Goal: Register for event/course

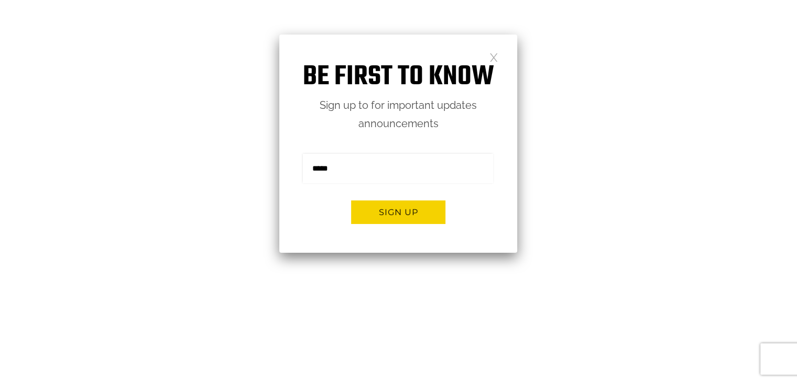
scroll to position [46, 0]
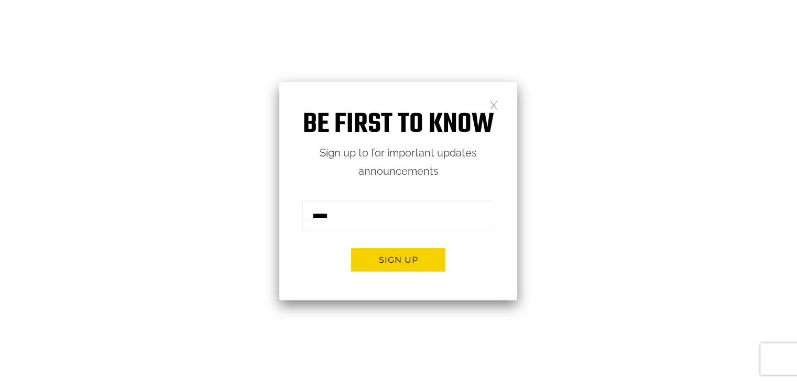
click at [496, 104] on link at bounding box center [493, 104] width 9 height 9
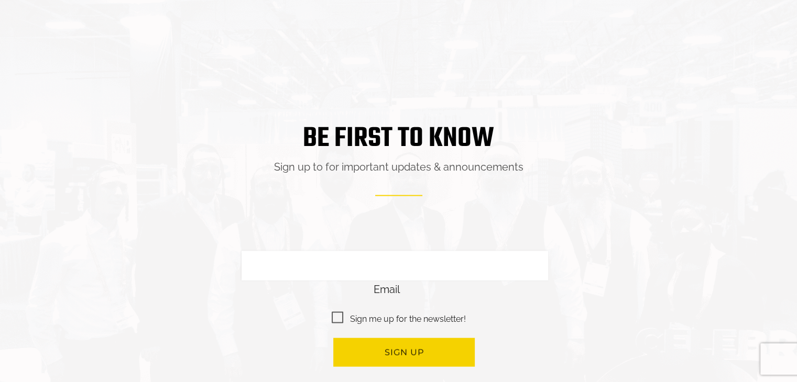
scroll to position [2238, 0]
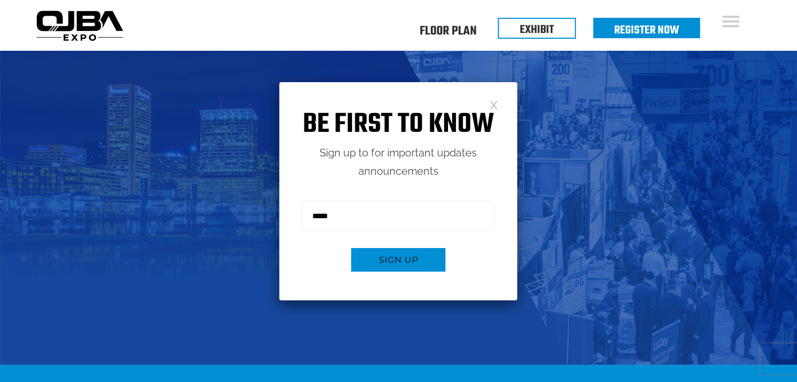
click at [491, 105] on link at bounding box center [493, 104] width 9 height 9
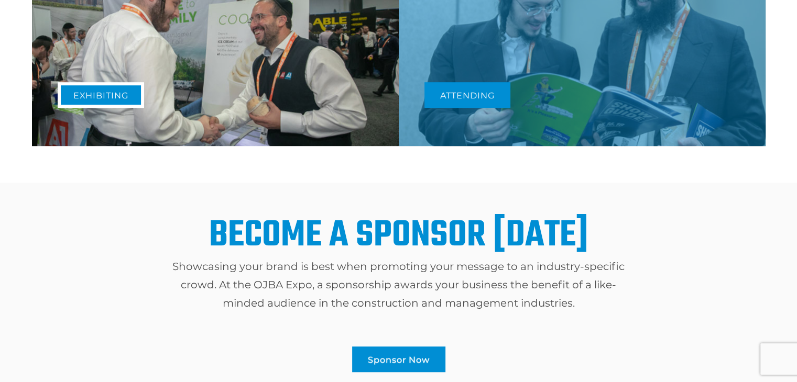
click at [88, 87] on link "Exhibiting" at bounding box center [101, 95] width 86 height 26
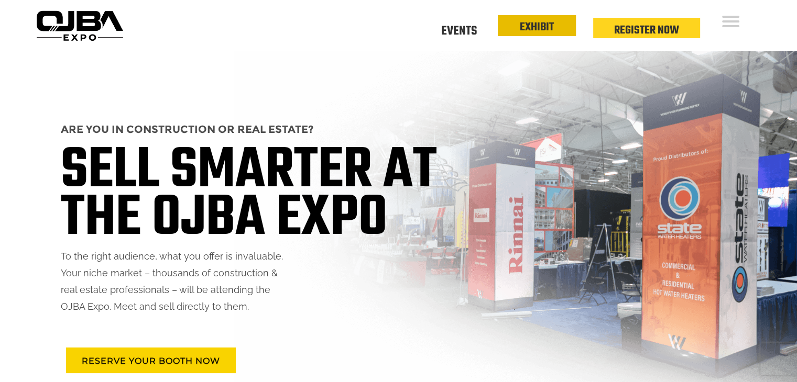
click at [549, 29] on link "EXHIBIT" at bounding box center [537, 27] width 34 height 18
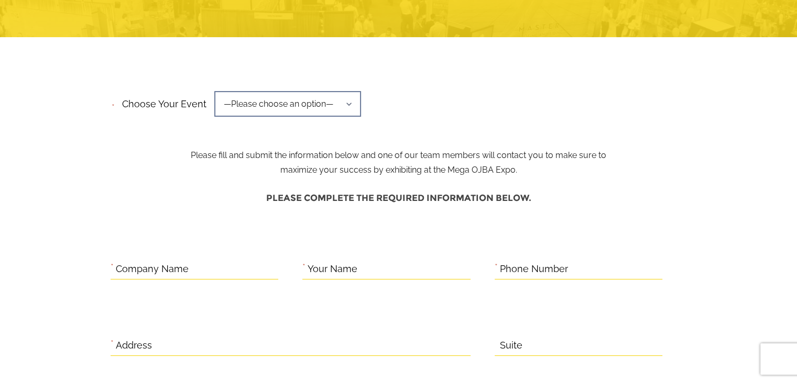
scroll to position [168, 0]
click at [320, 105] on span "—Please choose an option—" at bounding box center [287, 104] width 147 height 26
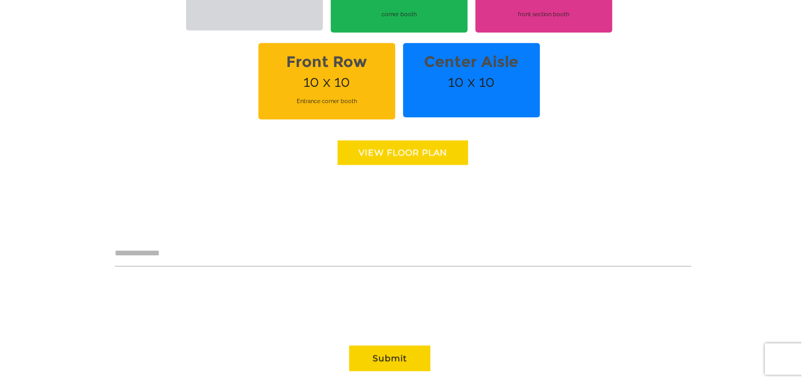
scroll to position [862, 0]
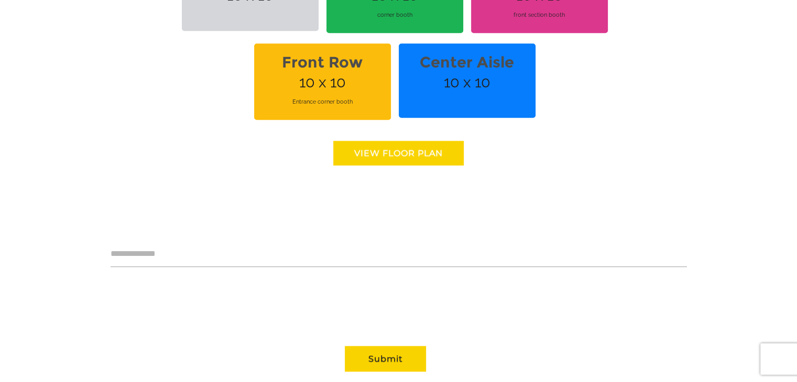
click at [411, 155] on link "View floor Plan" at bounding box center [398, 153] width 130 height 25
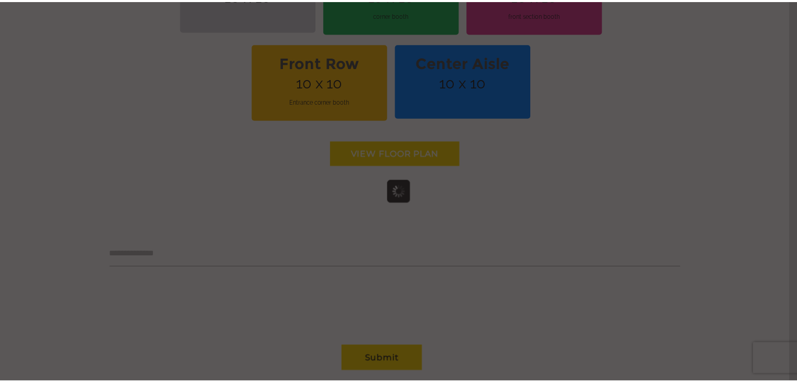
scroll to position [0, 0]
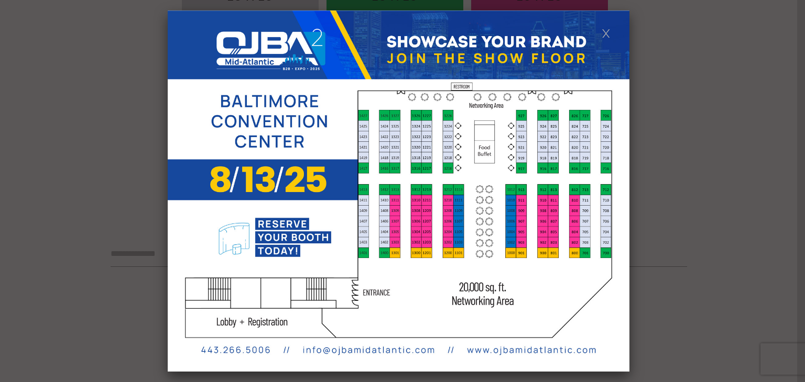
click at [593, 45] on img at bounding box center [398, 190] width 461 height 361
click at [606, 35] on link at bounding box center [605, 32] width 9 height 9
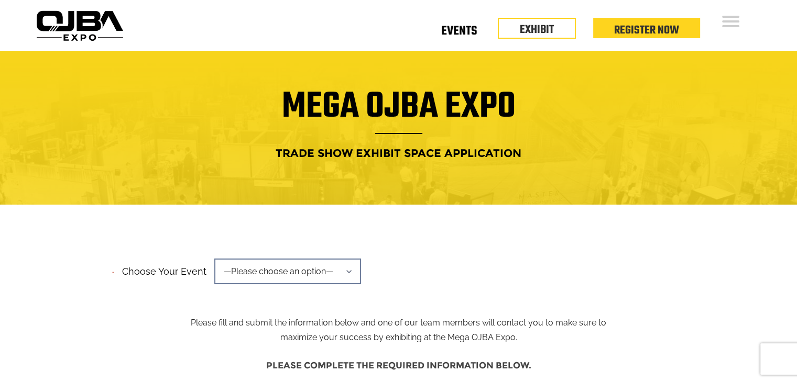
click at [452, 31] on link "Events" at bounding box center [459, 33] width 36 height 4
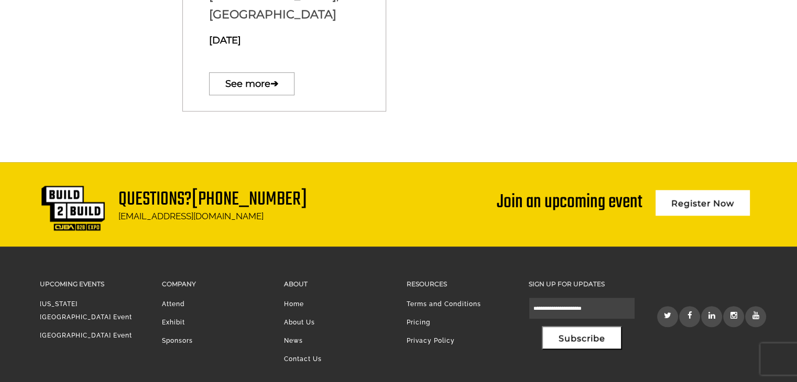
click at [164, 335] on li "Sponsors" at bounding box center [215, 344] width 106 height 18
click at [182, 337] on link "Sponsors" at bounding box center [177, 340] width 31 height 7
